Goal: Information Seeking & Learning: Learn about a topic

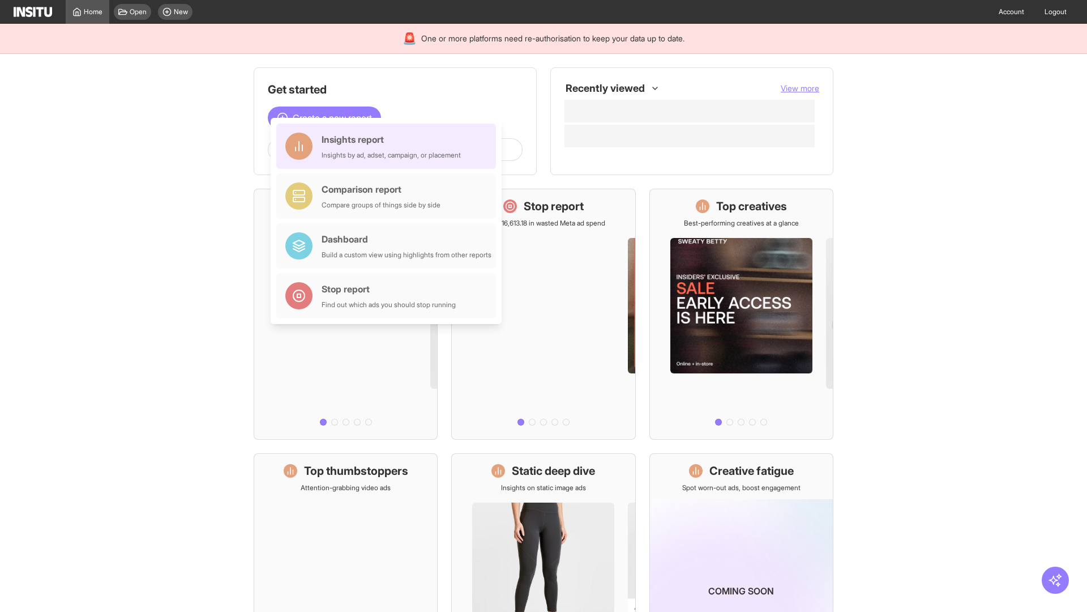
click at [389, 146] on div "Insights report Insights by ad, adset, campaign, or placement" at bounding box center [391, 146] width 139 height 27
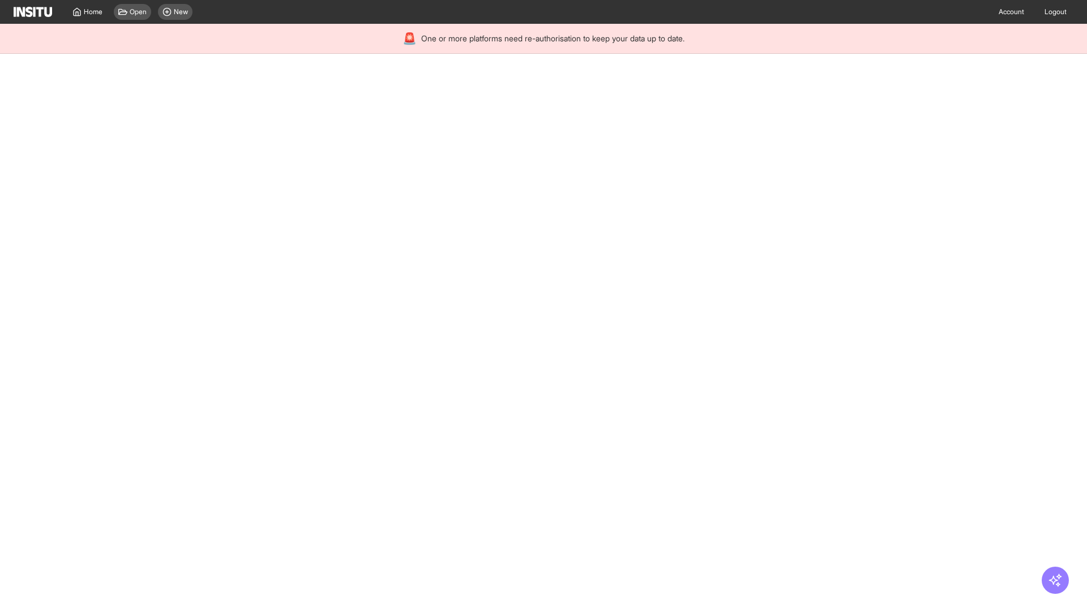
select select "**"
